Goal: Communication & Community: Answer question/provide support

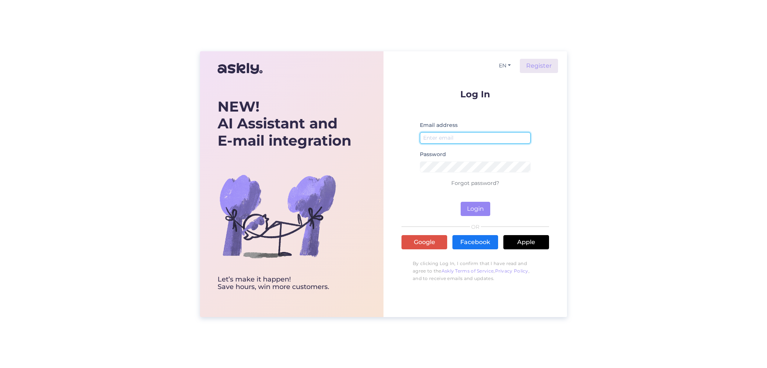
click at [431, 136] on input "email" at bounding box center [475, 138] width 111 height 12
type input "aive@resido.ee"
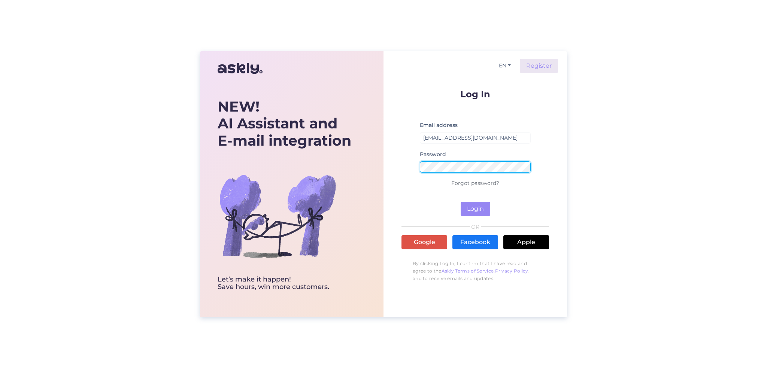
click at [461, 202] on button "Login" at bounding box center [476, 209] width 30 height 14
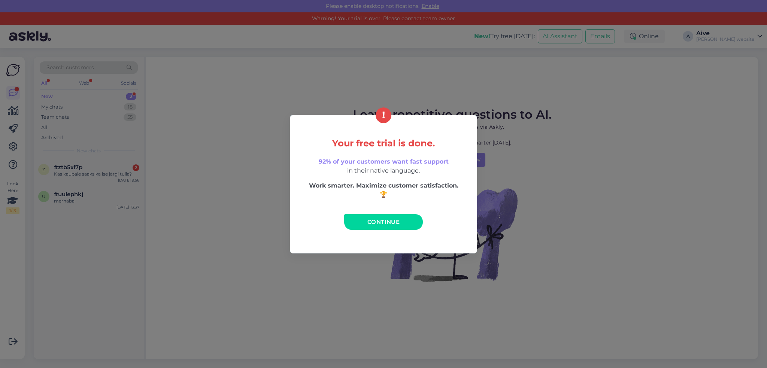
click at [49, 95] on div "Your free trial is done. 92% of your customers want fast support in their nativ…" at bounding box center [383, 184] width 767 height 368
click at [561, 190] on div "Your free trial is done. 92% of your customers want fast support in their nativ…" at bounding box center [383, 184] width 767 height 368
click at [371, 222] on span "Continue" at bounding box center [384, 221] width 32 height 7
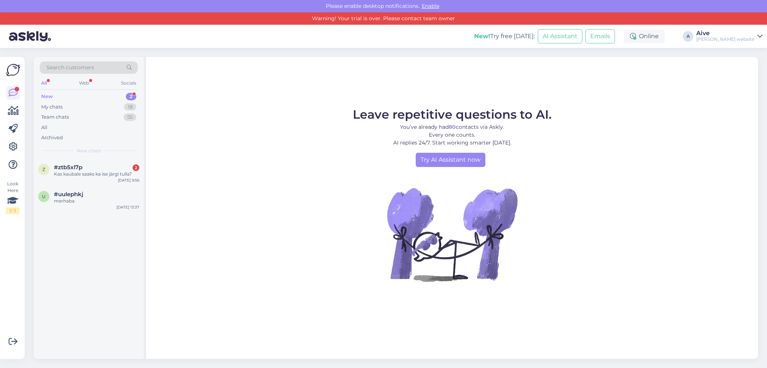
click at [49, 96] on div "New" at bounding box center [47, 96] width 12 height 7
click at [75, 169] on span "#ztb5xl7p" at bounding box center [68, 167] width 28 height 7
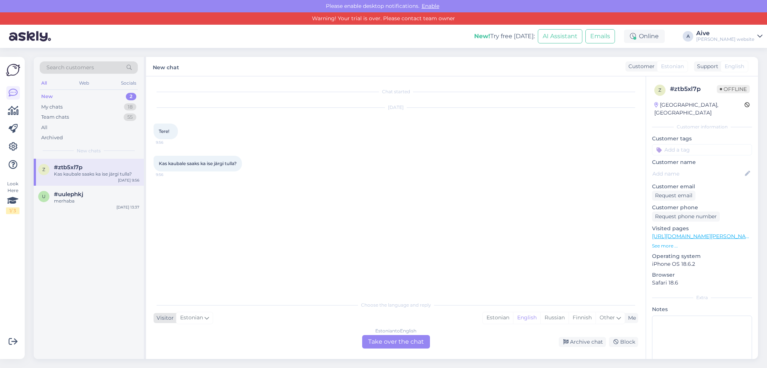
click at [196, 317] on span "Estonian" at bounding box center [191, 318] width 23 height 8
click at [180, 283] on link "Estonian" at bounding box center [195, 282] width 82 height 12
click at [169, 296] on div "Chat started Sep 5 2025 Tere! 9:56 Kas kaubale saaks ka ise järgi tulla? 9:56 C…" at bounding box center [396, 217] width 500 height 283
click at [165, 102] on div "Sep 5 2025 Tere! 9:56" at bounding box center [396, 124] width 485 height 48
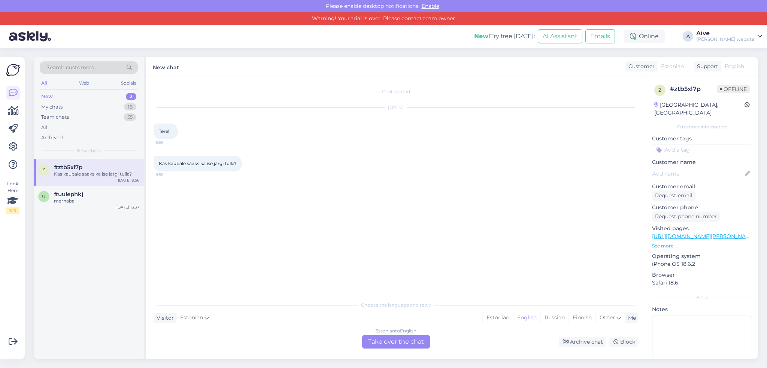
click at [169, 76] on div "Chat started Sep 5 2025 Tere! 9:56 Kas kaubale saaks ka ise järgi tulla? 9:56 C…" at bounding box center [396, 217] width 500 height 283
click at [583, 342] on div "Archive chat" at bounding box center [582, 342] width 47 height 10
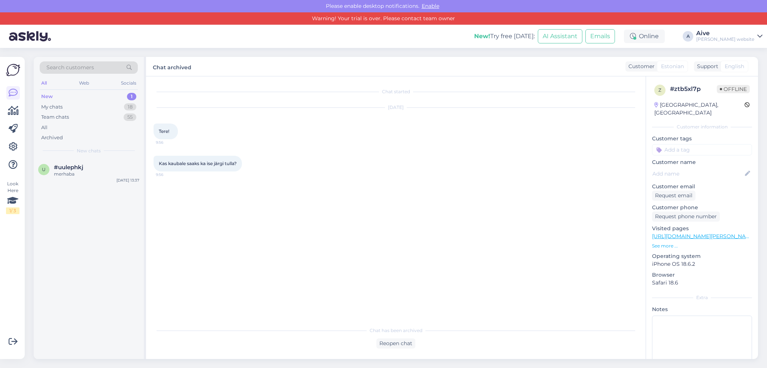
click at [161, 184] on div "Chat started Sep 5 2025 Tere! 9:56 Kas kaubale saaks ka ise järgi tulla? 9:56" at bounding box center [400, 200] width 492 height 232
click at [210, 344] on div "Reopen chat" at bounding box center [396, 344] width 485 height 10
click at [167, 180] on div "Chat started Sep 5 2025 Tere! 9:56 Kas kaubale saaks ka ise järgi tulla? 9:56" at bounding box center [400, 200] width 492 height 232
click at [169, 100] on div "Sep 5 2025 Tere! 9:56" at bounding box center [396, 124] width 485 height 48
click at [168, 78] on div "Chat started Sep 5 2025 Tere! 9:56 Kas kaubale saaks ka ise järgi tulla? 9:56 C…" at bounding box center [396, 217] width 500 height 283
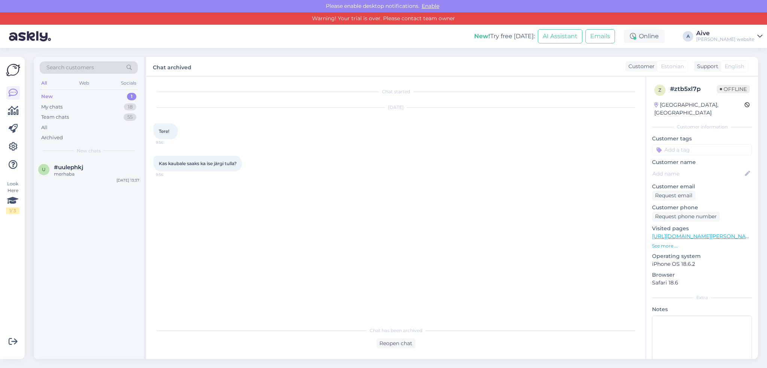
click at [51, 96] on div "New" at bounding box center [47, 96] width 12 height 7
click at [670, 317] on textarea at bounding box center [702, 349] width 100 height 67
click at [174, 178] on div "Kas kaubale saaks ka ise järgi tulla? 9:56" at bounding box center [396, 164] width 485 height 32
click at [163, 88] on div "Chat started Sep 5 2025 Tere! 9:56 Kas kaubale saaks ka ise järgi tulla? 9:56" at bounding box center [400, 200] width 492 height 232
click at [399, 93] on div "Chat started" at bounding box center [396, 91] width 485 height 7
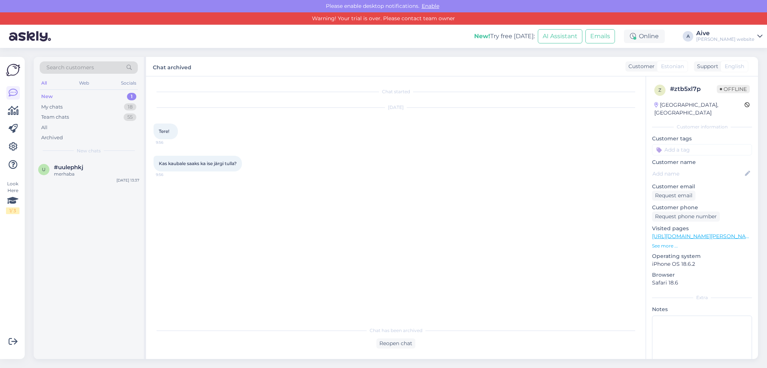
click at [183, 66] on label "Chat archived" at bounding box center [172, 66] width 39 height 10
click at [169, 66] on label "Chat archived" at bounding box center [172, 66] width 39 height 10
click at [175, 181] on div "Chat started Sep 5 2025 Tere! 9:56 Kas kaubale saaks ka ise järgi tulla? 9:56" at bounding box center [400, 200] width 492 height 232
click at [51, 94] on div "New" at bounding box center [47, 96] width 12 height 7
click at [659, 316] on textarea at bounding box center [702, 349] width 100 height 67
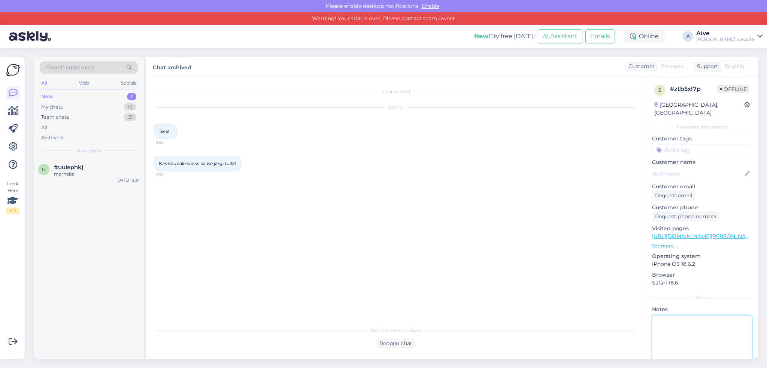
type textarea "R"
type textarea "Tere!"
click at [179, 166] on span "Kas kaubale saaks ka ise järgi tulla?" at bounding box center [198, 164] width 78 height 6
click at [167, 129] on span "Tere!" at bounding box center [164, 132] width 10 height 6
click at [45, 96] on div "New" at bounding box center [47, 96] width 12 height 7
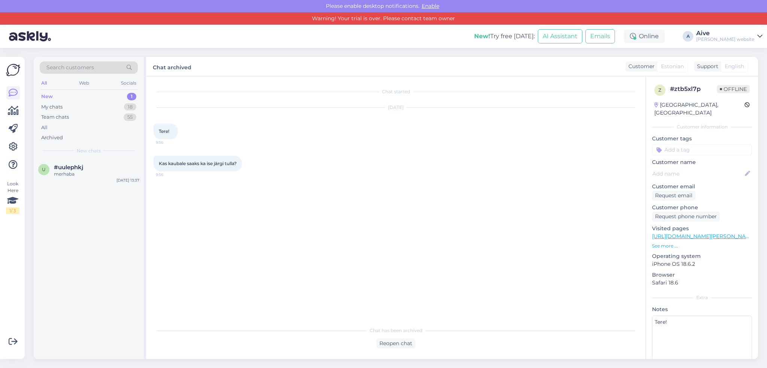
click at [45, 82] on div "All" at bounding box center [44, 83] width 9 height 10
click at [13, 92] on icon at bounding box center [13, 92] width 9 height 9
click at [14, 67] on img at bounding box center [13, 70] width 14 height 14
click at [347, 3] on div "Please enable desktop notifications. Enable" at bounding box center [383, 6] width 767 height 12
click at [661, 36] on div "Online" at bounding box center [644, 36] width 41 height 13
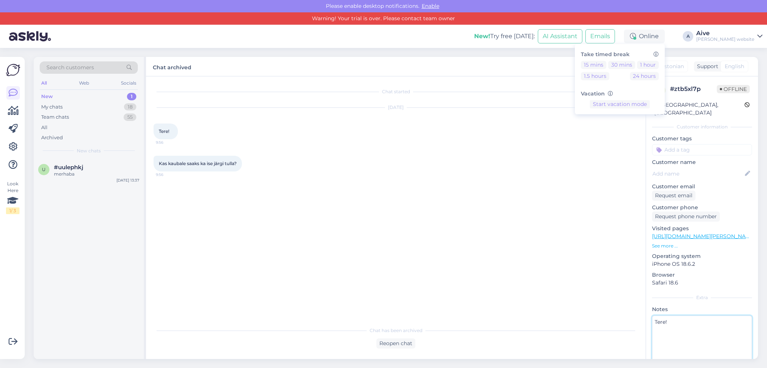
click at [672, 316] on textarea "Tere!" at bounding box center [702, 349] width 100 height 67
click at [391, 345] on div "Reopen chat" at bounding box center [396, 344] width 39 height 10
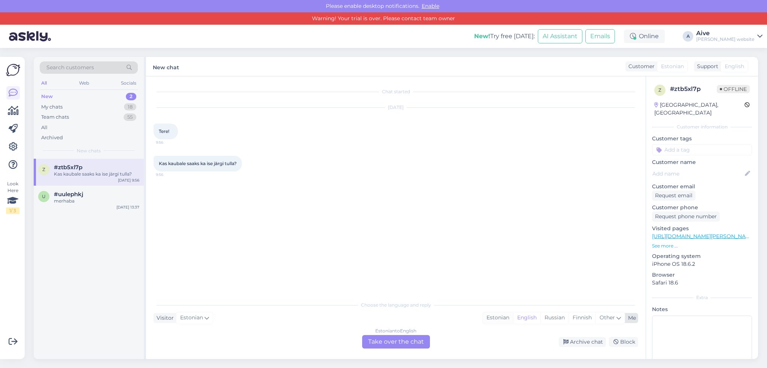
click at [496, 318] on div "Estonian" at bounding box center [498, 317] width 30 height 11
click at [193, 318] on span "Estonian" at bounding box center [191, 318] width 23 height 8
click at [185, 283] on link "Estonian" at bounding box center [195, 282] width 82 height 12
click at [399, 342] on div "Estonian to Estonian Take over the chat" at bounding box center [396, 341] width 68 height 13
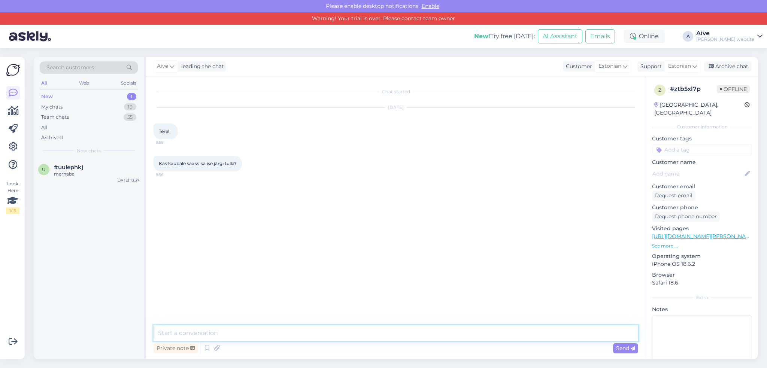
click at [167, 334] on textarea at bounding box center [396, 334] width 485 height 16
drag, startPoint x: 256, startPoint y: 334, endPoint x: 227, endPoint y: 337, distance: 28.3
click at [227, 337] on textarea "Tere! Ja ikka saab, meie kaupluse pind asub Tallinnas, Mustika keskuse 2 korrus…" at bounding box center [396, 334] width 485 height 16
click at [398, 332] on textarea "Tere! Ja ikka saab, meie pind asub Tallinnas, Mustika keskuse 2 korrusel, kaupl…" at bounding box center [396, 334] width 485 height 16
type textarea "Tere! Ja ikka saab, meie pind asub [GEOGRAPHIC_DATA], [GEOGRAPHIC_DATA] keskuse…"
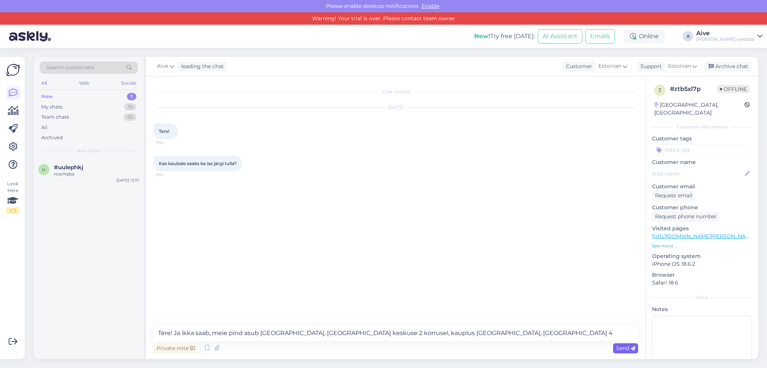
click at [623, 344] on div "Send" at bounding box center [625, 349] width 25 height 10
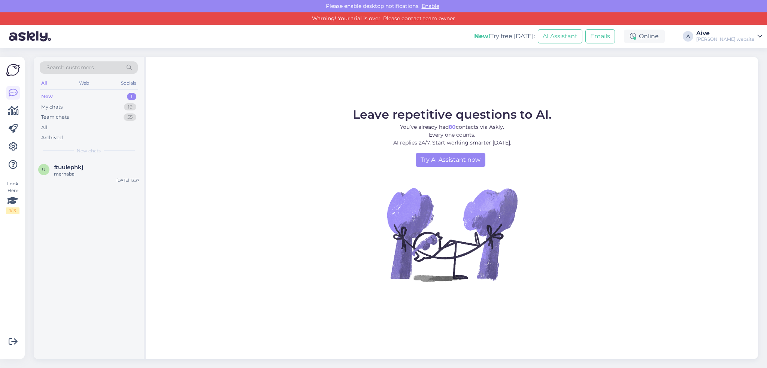
click at [48, 96] on div "New" at bounding box center [47, 96] width 12 height 7
click at [46, 82] on div "All" at bounding box center [44, 83] width 9 height 10
click at [11, 69] on img at bounding box center [13, 70] width 14 height 14
click at [664, 37] on div "Online" at bounding box center [644, 36] width 41 height 13
click at [244, 102] on div "Leave repetitive questions to AI. You’ve already had 80 contacts via Askly. Eve…" at bounding box center [452, 208] width 612 height 302
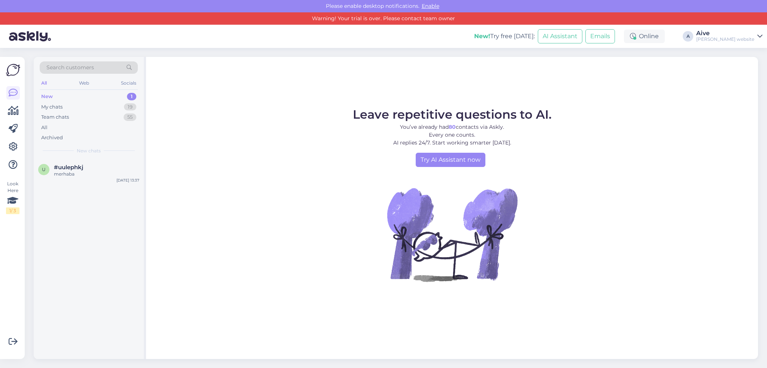
click at [213, 161] on figure "Leave repetitive questions to AI. You’ve already had 80 contacts via Askly. Eve…" at bounding box center [452, 205] width 599 height 193
click at [55, 106] on div "My chats" at bounding box center [51, 106] width 21 height 7
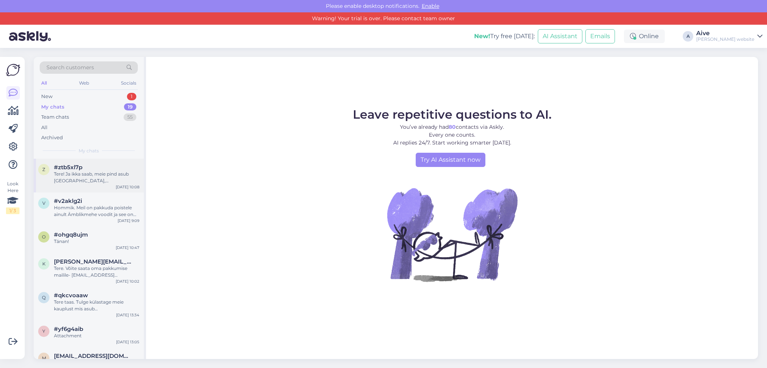
click at [62, 166] on span "#ztb5xl7p" at bounding box center [68, 167] width 28 height 7
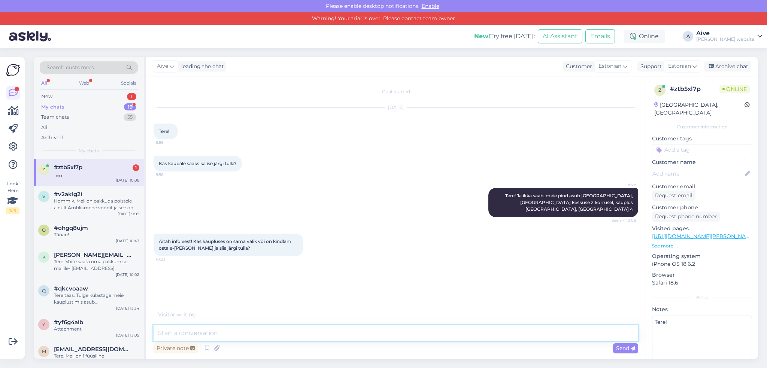
click at [163, 335] on textarea at bounding box center [396, 334] width 485 height 16
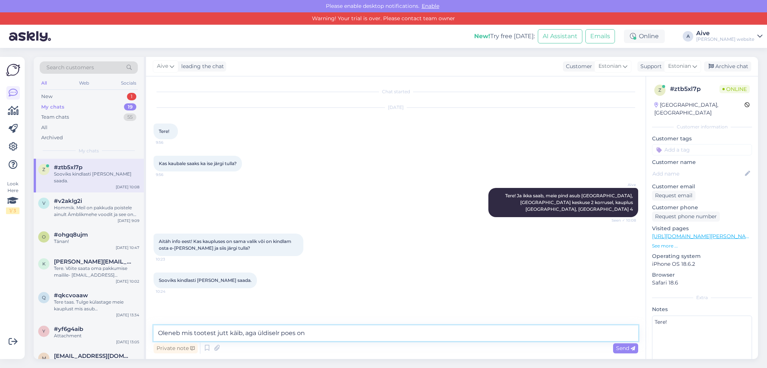
click at [279, 332] on textarea "Oleneb mis tootest jutt käib, aga üldiselr poes on" at bounding box center [396, 334] width 485 height 16
click at [306, 333] on textarea "Oleneb mis tootest jutt käib, aga üldiselt poes on" at bounding box center [396, 334] width 485 height 16
type textarea "Oleneb mis tootest jutt käib, aga üldiselt poes on meil suurem valik erinevaid …"
click at [624, 348] on span "Send" at bounding box center [625, 348] width 19 height 7
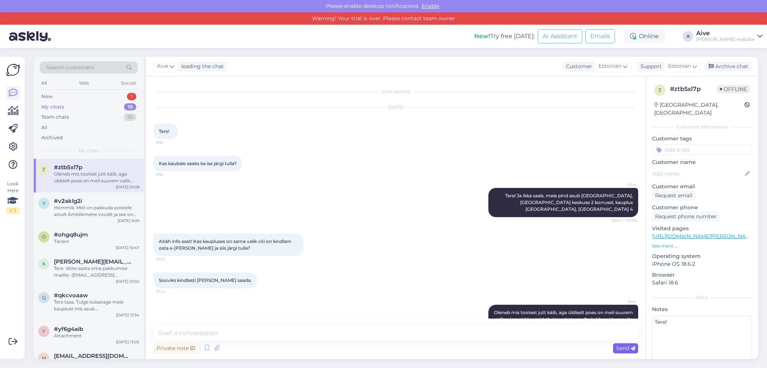
scroll to position [16, 0]
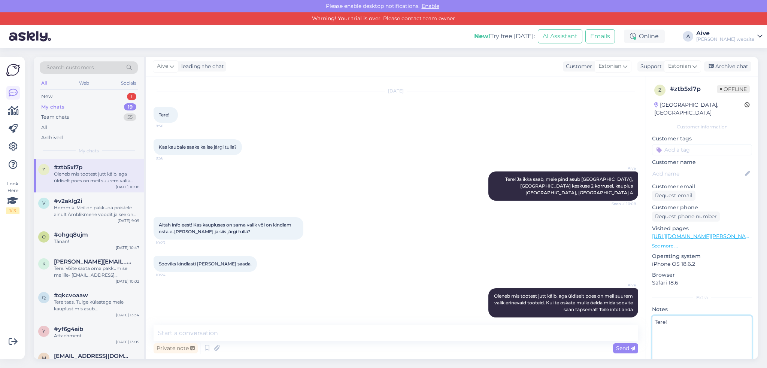
drag, startPoint x: 671, startPoint y: 312, endPoint x: 652, endPoint y: 315, distance: 19.7
click at [652, 316] on textarea "Tere!" at bounding box center [702, 349] width 100 height 67
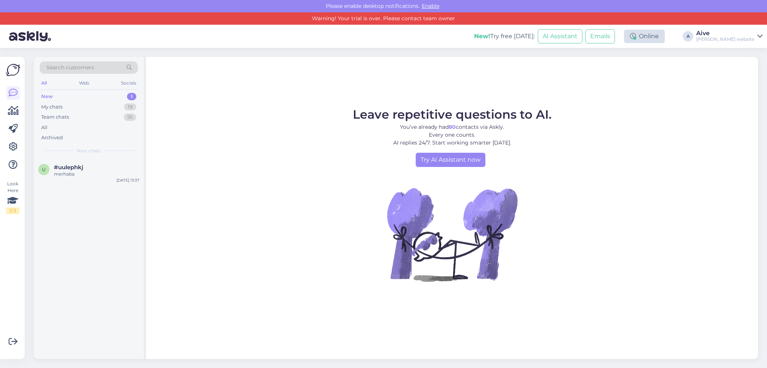
click at [663, 39] on div "Online" at bounding box center [644, 36] width 41 height 13
click at [255, 106] on div "Leave repetitive questions to AI. You’ve already had 80 contacts via Askly. Eve…" at bounding box center [452, 208] width 612 height 302
click at [49, 94] on div "New" at bounding box center [47, 96] width 12 height 7
click at [52, 105] on div "My chats" at bounding box center [51, 106] width 21 height 7
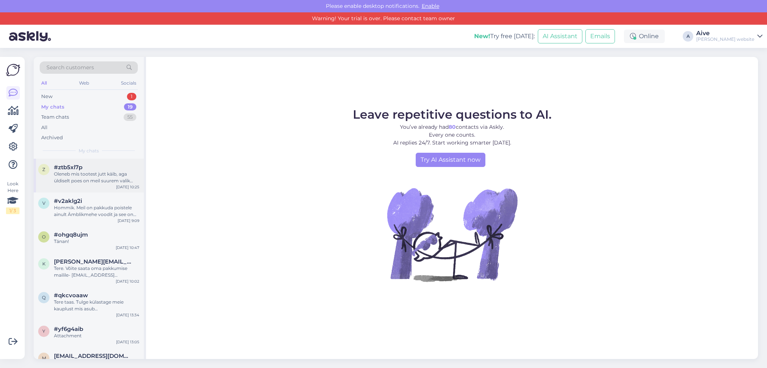
click at [60, 172] on div "Oleneb mis tootest jutt käib, aga üldiselt poes on meil suurem valik erinevaid …" at bounding box center [96, 177] width 85 height 13
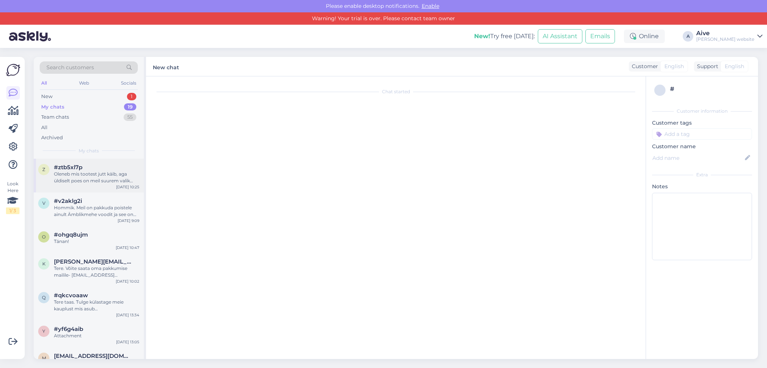
scroll to position [16, 0]
